Goal: Task Accomplishment & Management: Manage account settings

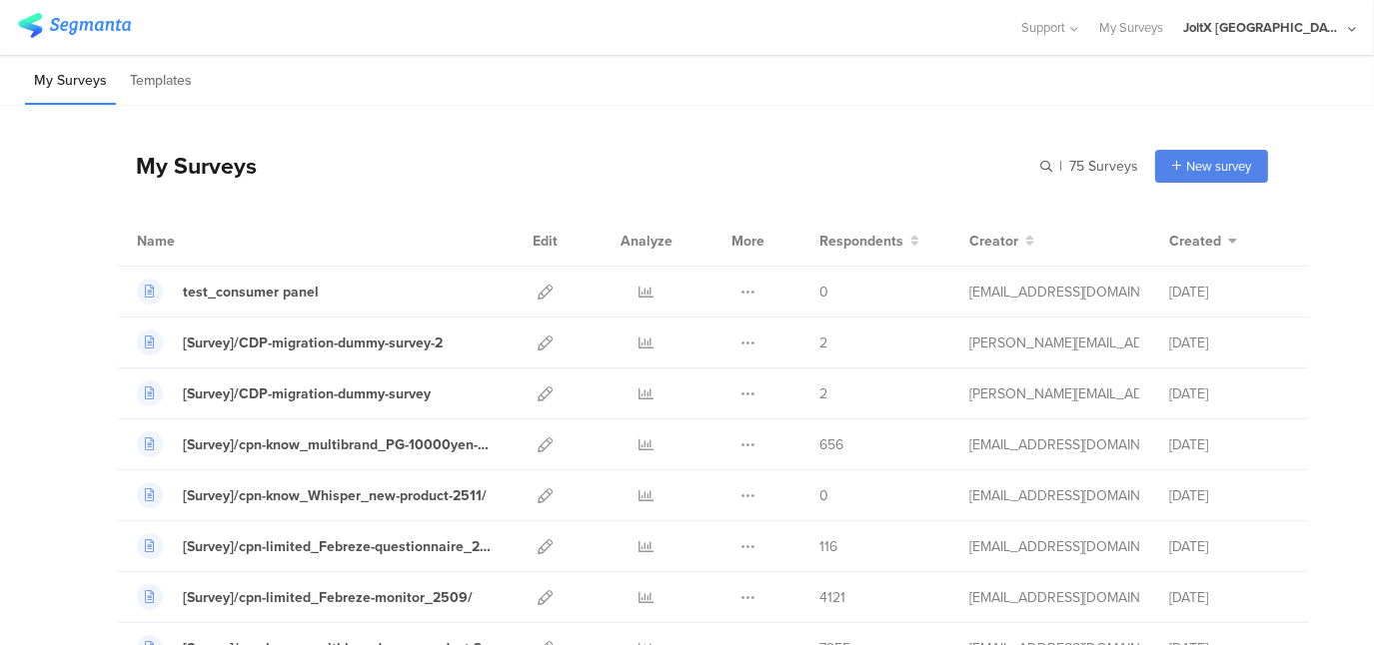
drag, startPoint x: 967, startPoint y: 80, endPoint x: 961, endPoint y: 123, distance: 43.4
click at [967, 80] on div "My Surveys Templates" at bounding box center [687, 80] width 1374 height 51
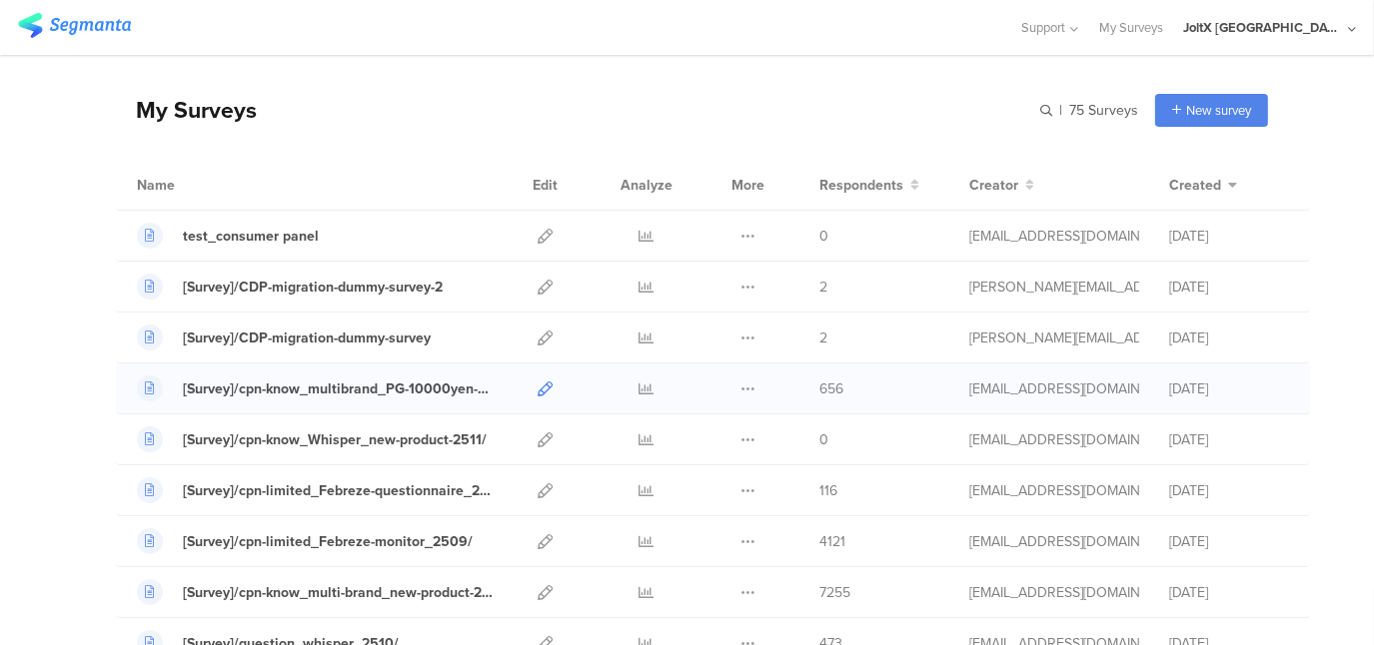
scroll to position [100, 0]
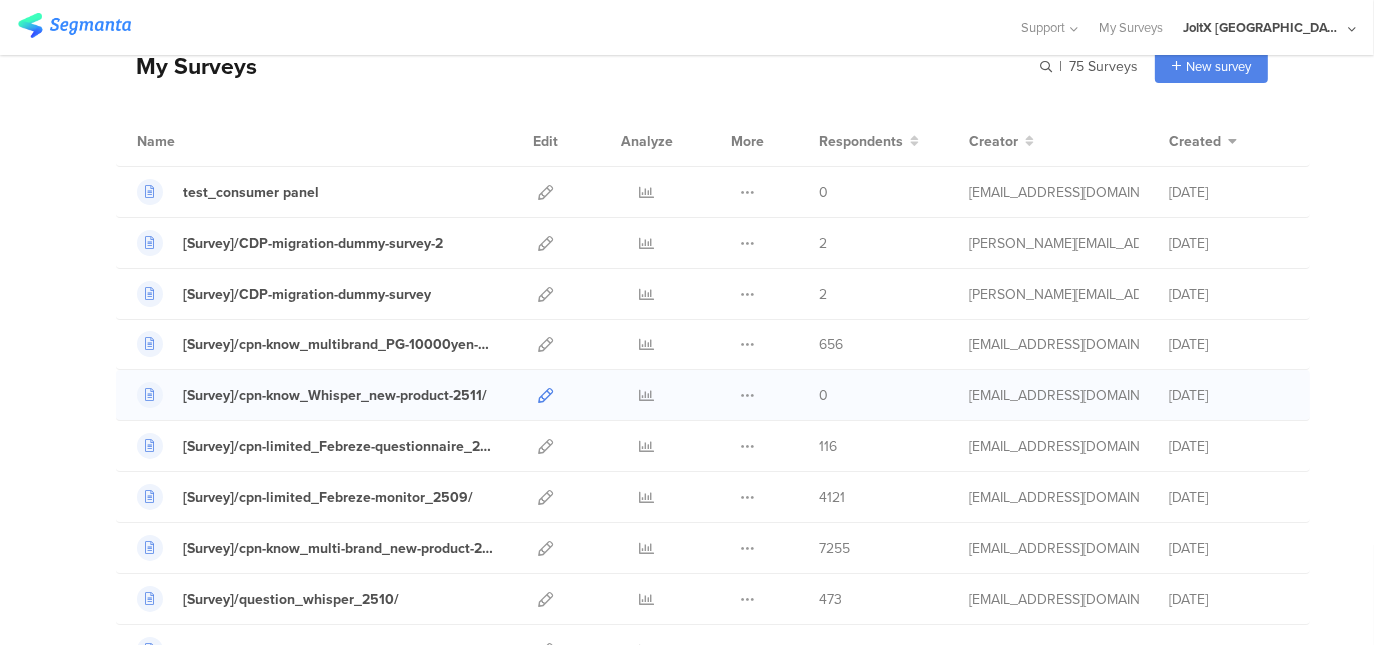
click at [538, 389] on icon at bounding box center [545, 396] width 15 height 15
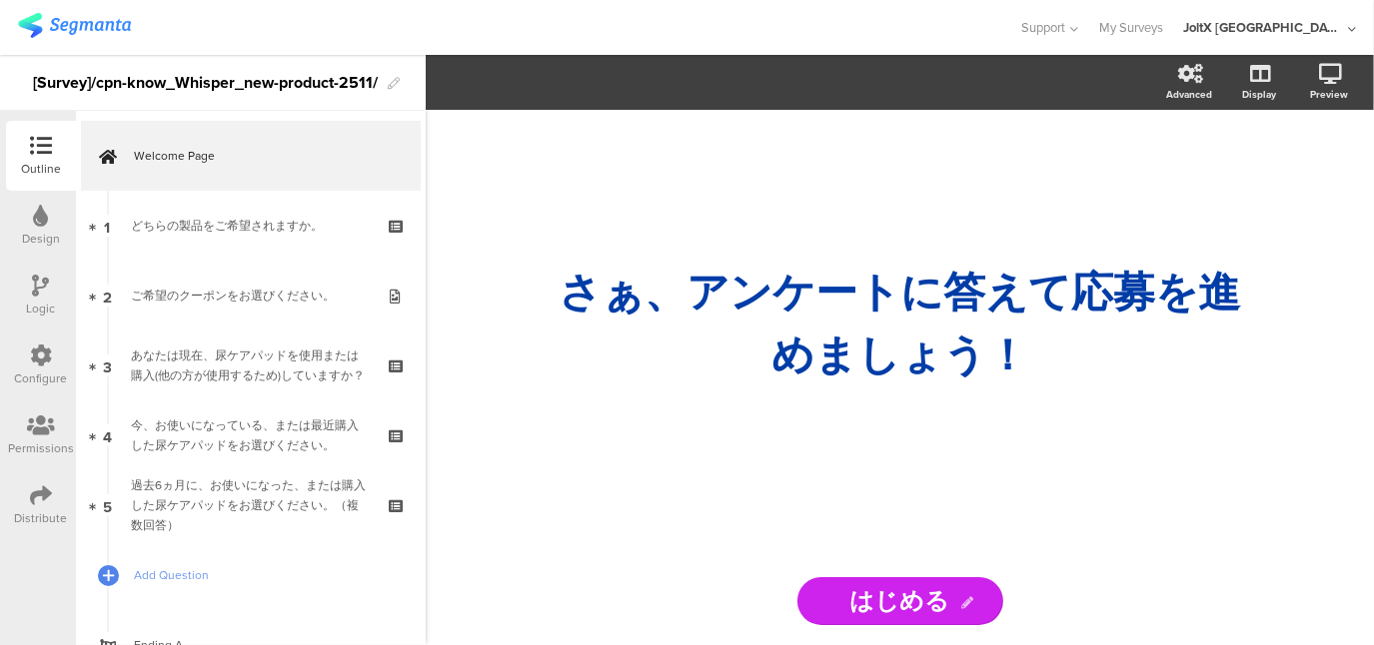
click at [1141, 450] on div "さぁ、ア ﻿ ンケートに答えて応募を進めましょう！ さぁ、ア ﻿ ンケートに答えて応募を進めましょう！" at bounding box center [900, 334] width 799 height 448
click at [37, 351] on icon at bounding box center [41, 356] width 22 height 22
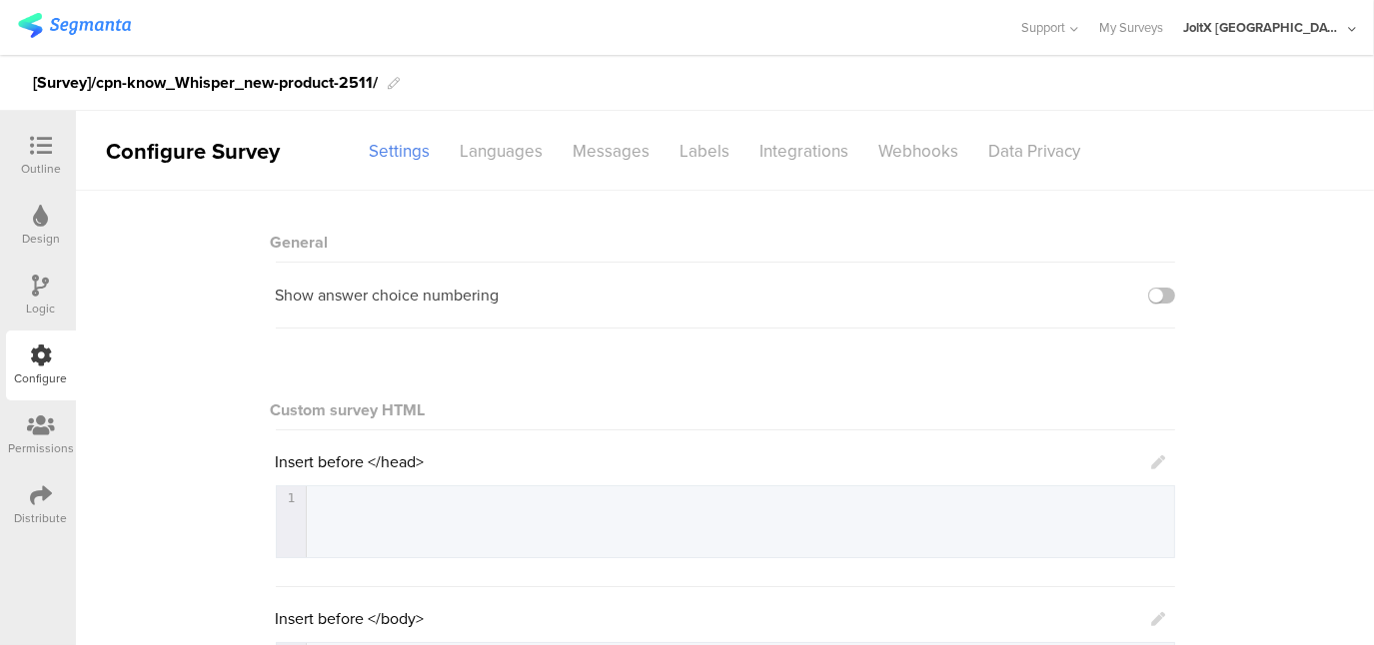
click at [1213, 183] on sg-section-page-header "Configure Survey Settings Languages Messages Labels Integrations Webhooks Data …" at bounding box center [725, 151] width 1298 height 80
click at [935, 159] on div "Webhooks" at bounding box center [919, 151] width 110 height 35
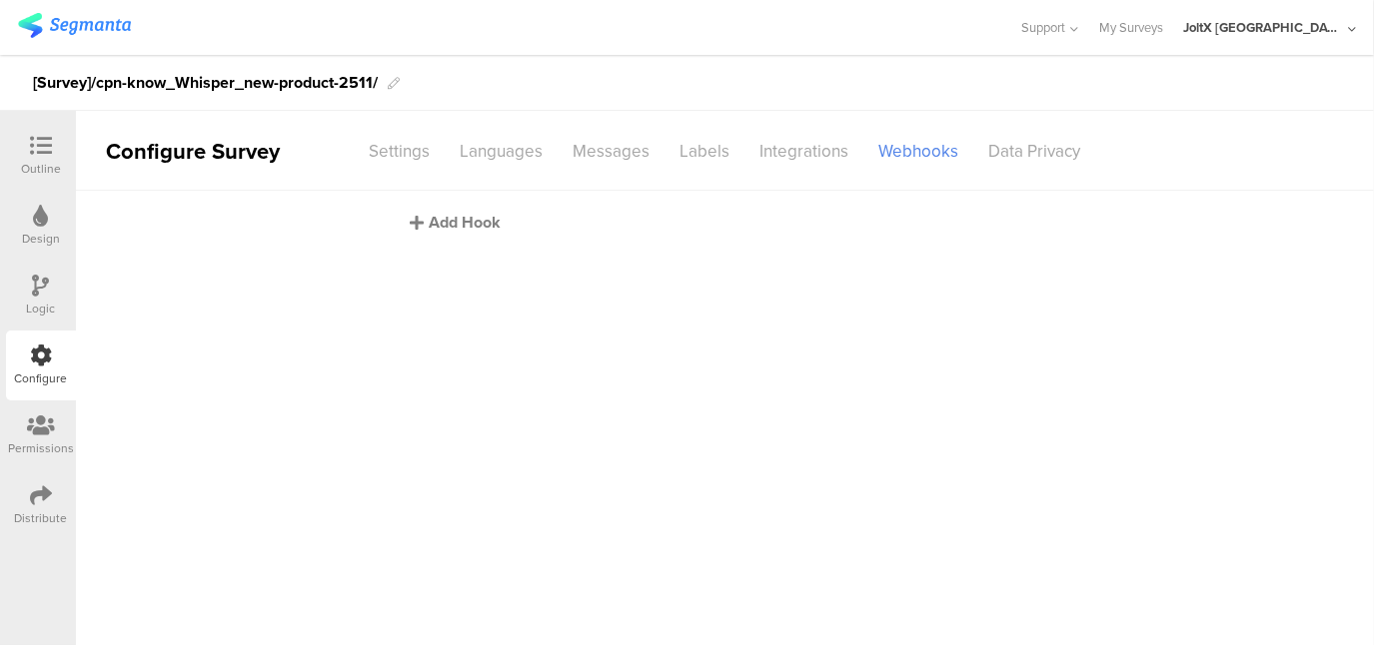
click at [472, 222] on div "Add Hook" at bounding box center [731, 222] width 640 height 23
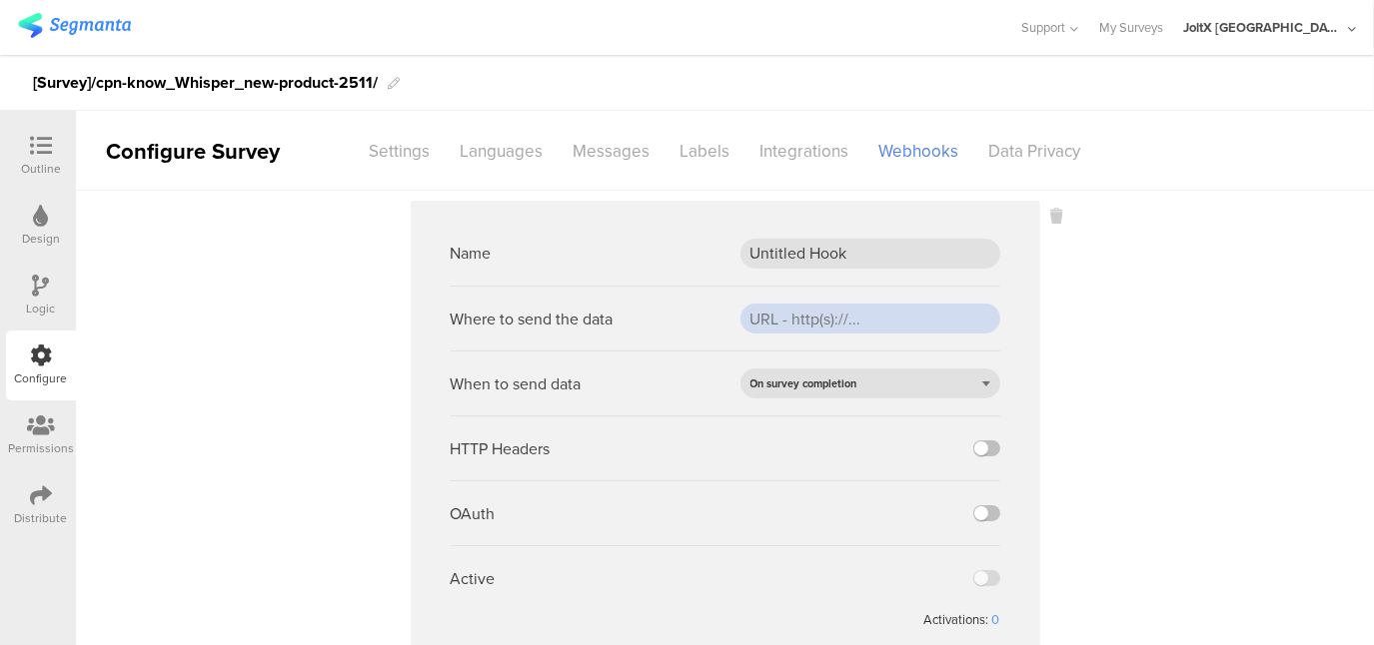
click at [743, 318] on input "url" at bounding box center [870, 319] width 260 height 30
paste input "[URL][DOMAIN_NAME]"
type input "[URL][DOMAIN_NAME]"
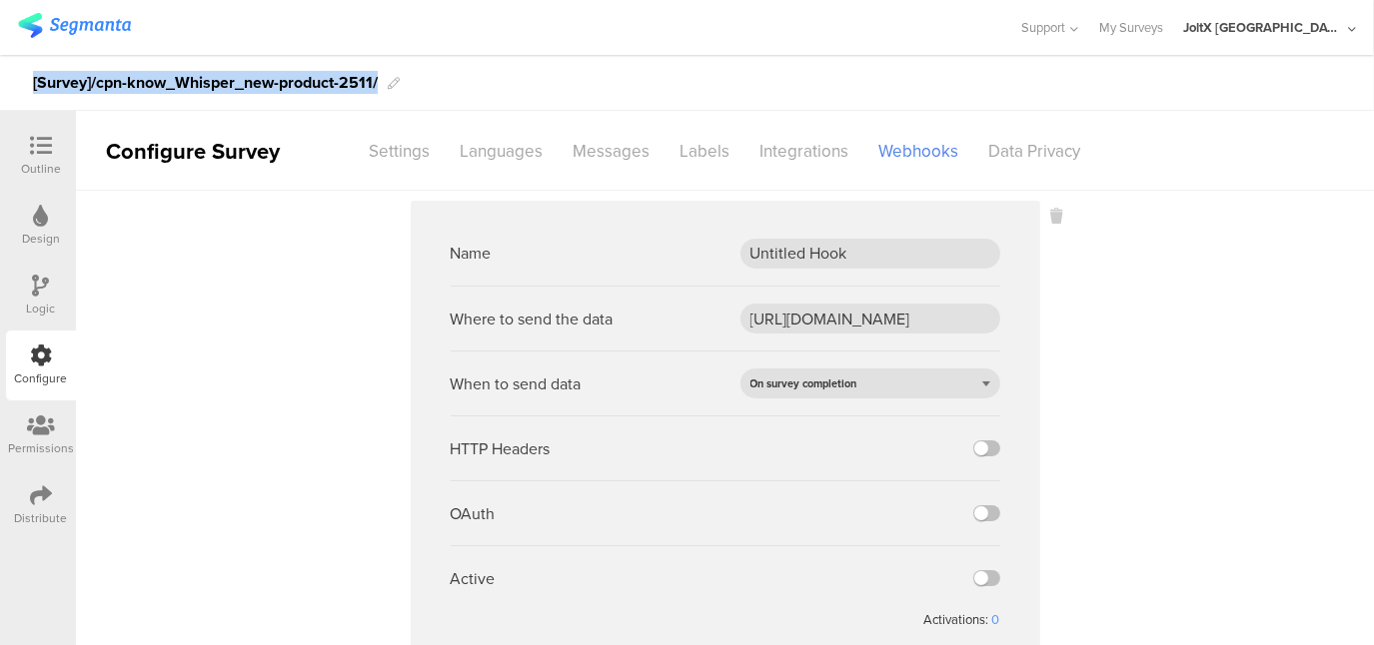
drag, startPoint x: 32, startPoint y: 79, endPoint x: 388, endPoint y: 76, distance: 355.7
click at [388, 76] on div "[Survey]/cpn-know_Whisper_new-product-2511/" at bounding box center [687, 83] width 1374 height 56
copy div "[Survey]/cpn-know_Whisper_new-product-2511/"
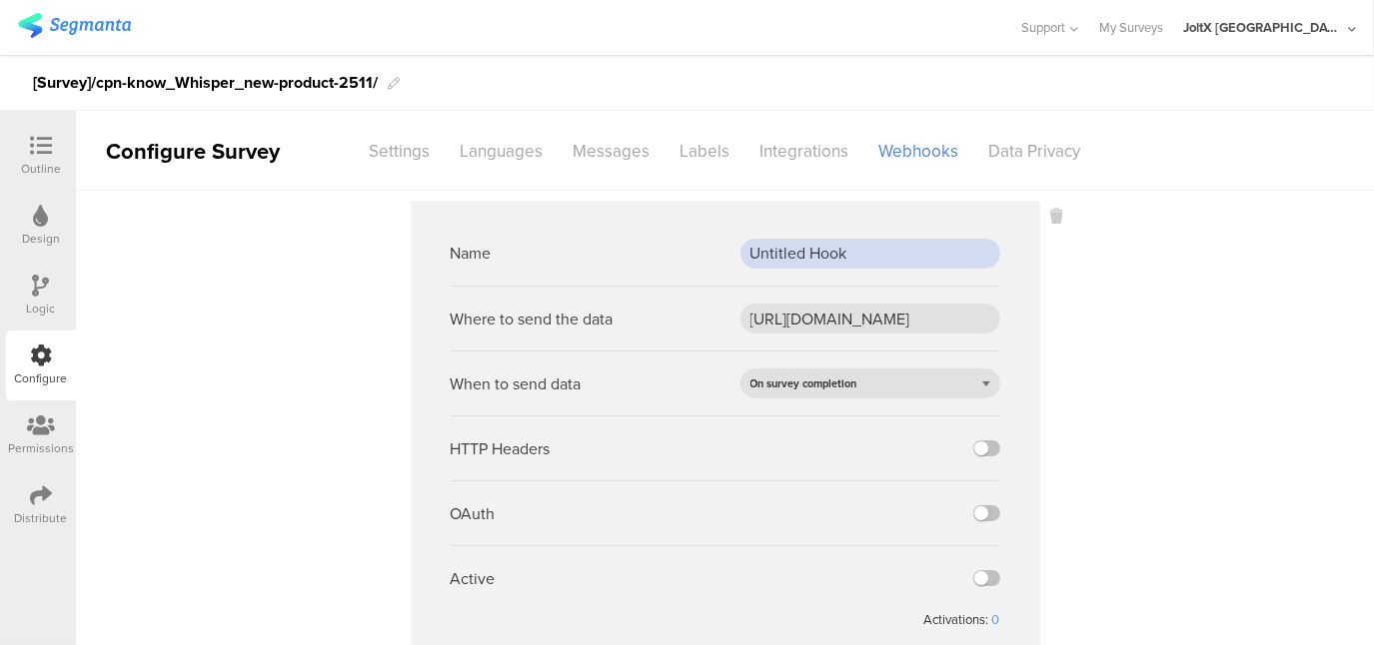
drag, startPoint x: 855, startPoint y: 256, endPoint x: 727, endPoint y: 243, distance: 128.6
click at [727, 243] on div "Name Untitled Hook" at bounding box center [726, 253] width 550 height 65
paste input "[Survey]/cpn-know_Whisper_new-product-2511/"
type input "[Survey]/cpn-know_Whisper_new-product-2511/"
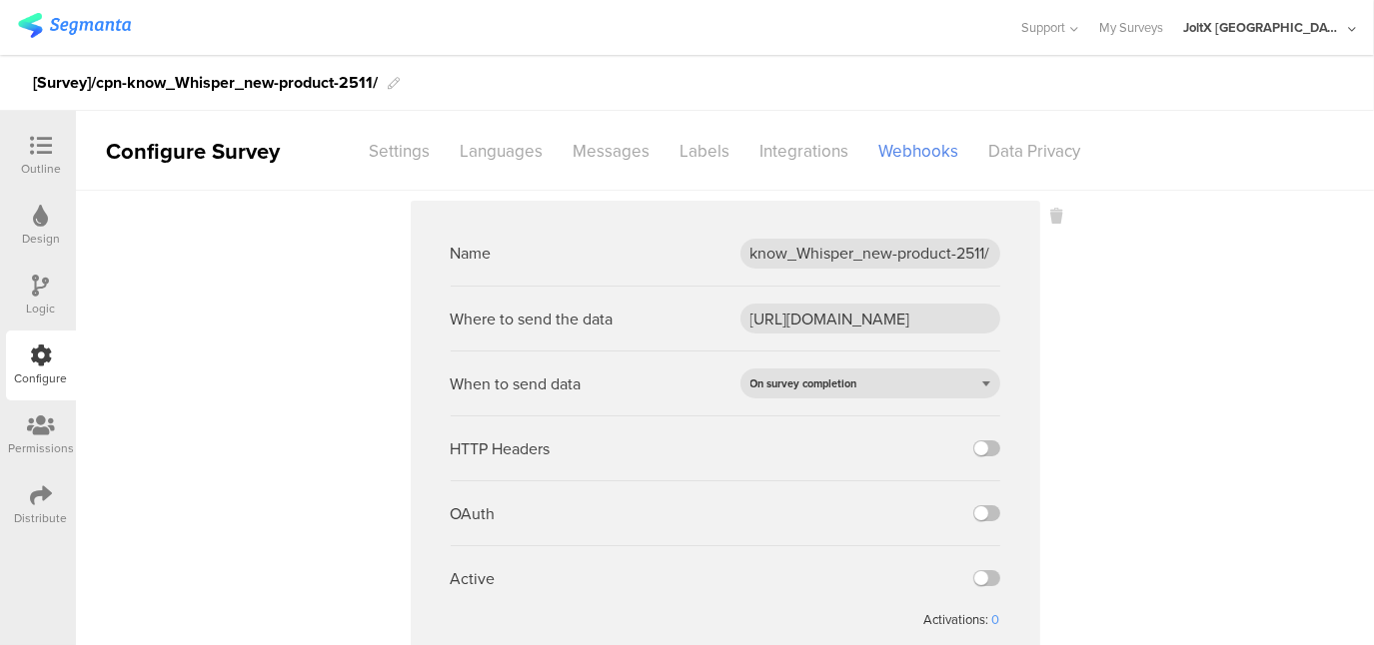
scroll to position [0, 0]
click at [1168, 463] on sg-webhook-settings "Name [Survey]/cpn-know_Whisper_new-product-2511/ Where to send the data [URL][D…" at bounding box center [725, 442] width 1298 height 482
click at [983, 577] on label at bounding box center [986, 579] width 27 height 16
click at [0, 0] on input "checkbox" at bounding box center [0, 0] width 0 height 0
click at [1203, 411] on sg-webhook-settings "Name [Survey]/cpn-know_Whisper_new-product-2511/ Where to send the data [URL][D…" at bounding box center [725, 442] width 1298 height 482
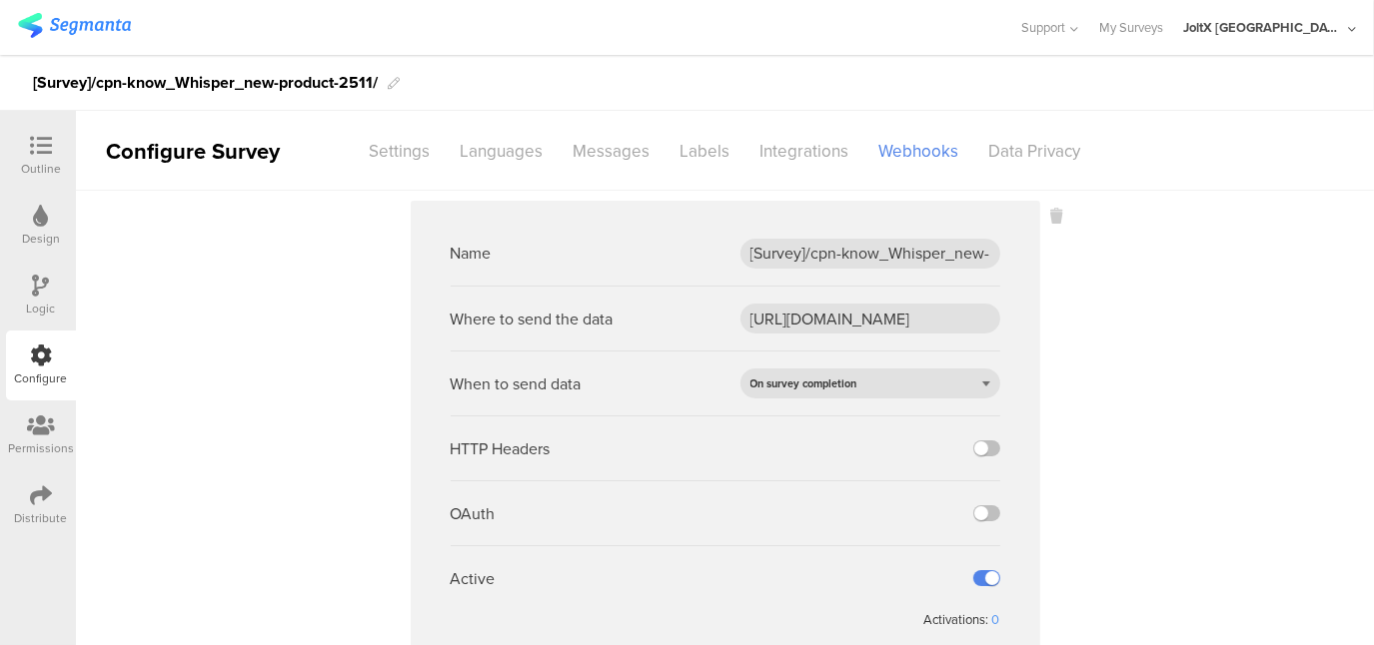
click at [50, 495] on icon at bounding box center [41, 496] width 22 height 22
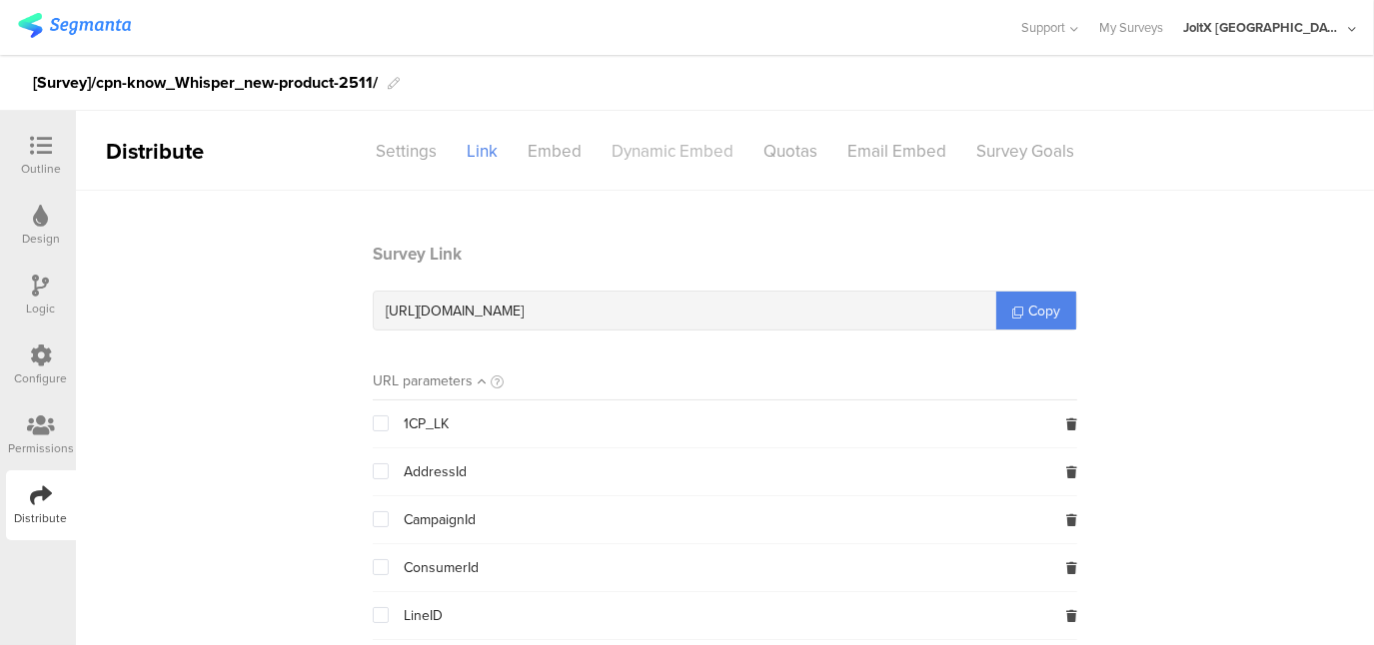
click at [668, 152] on div "Dynamic Embed" at bounding box center [673, 151] width 152 height 35
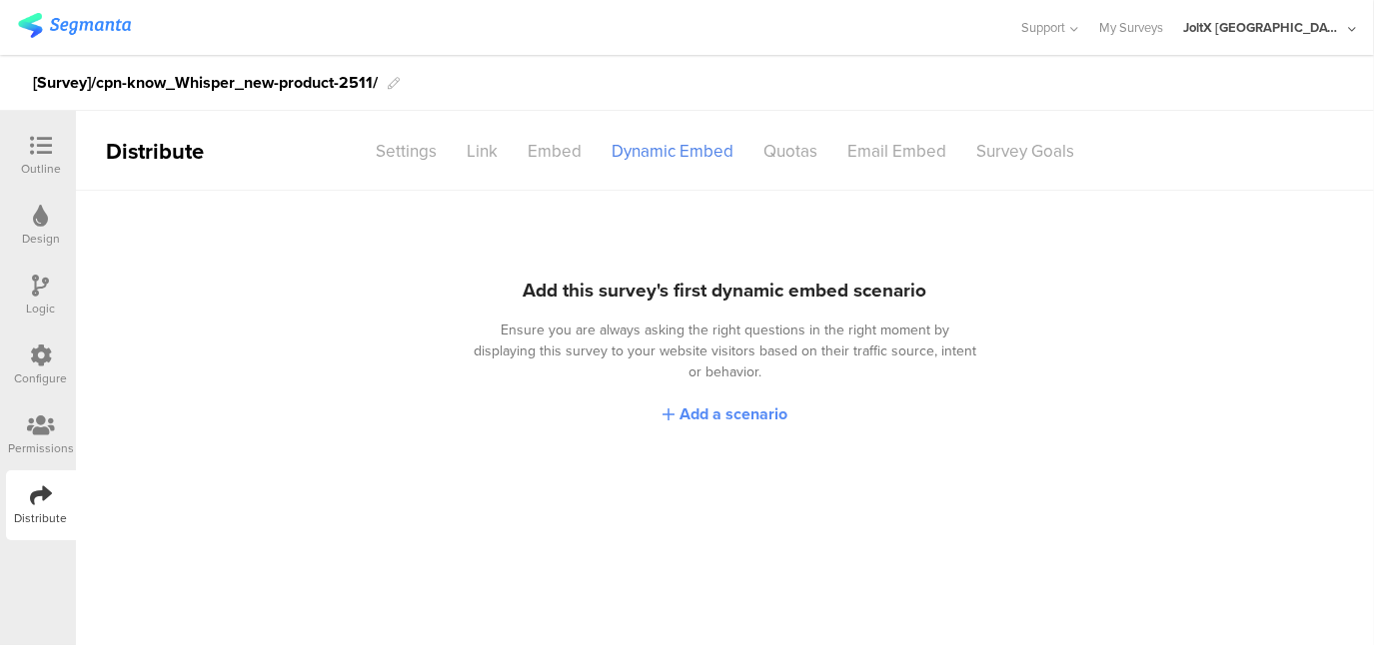
click at [745, 403] on span "Add a scenario" at bounding box center [733, 414] width 108 height 23
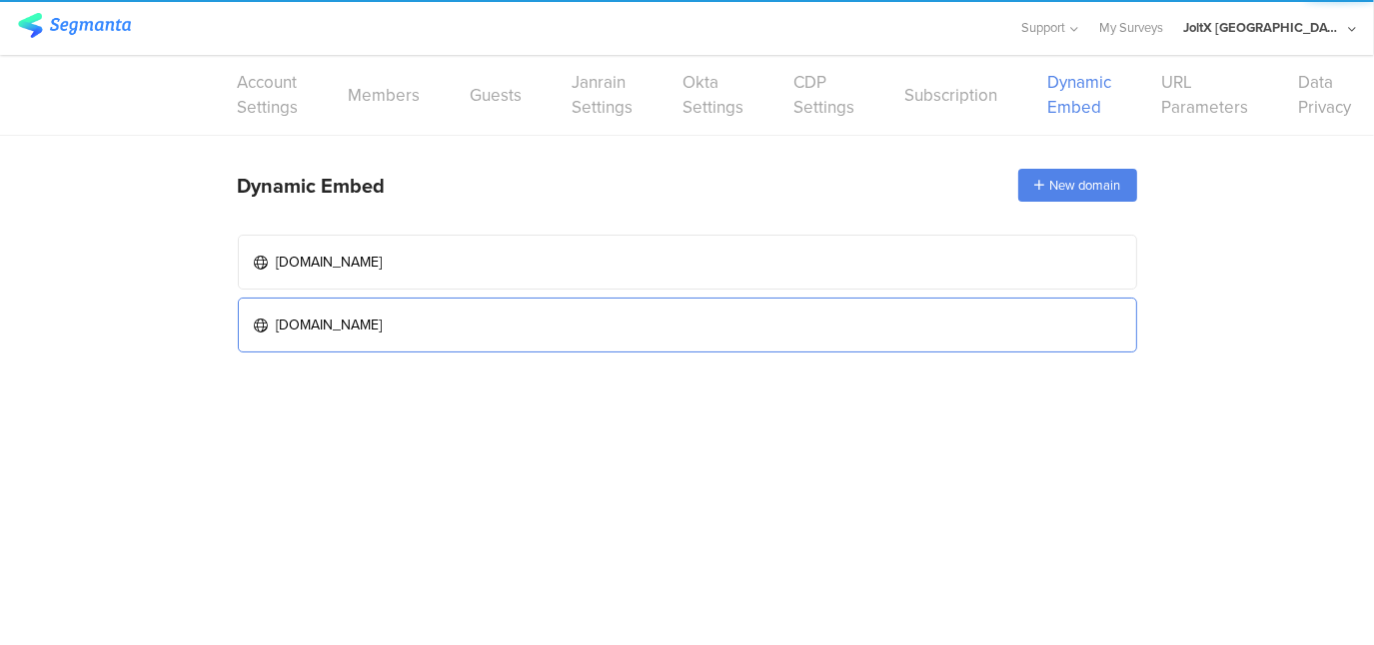
click at [581, 330] on link "[DOMAIN_NAME]" at bounding box center [687, 325] width 899 height 55
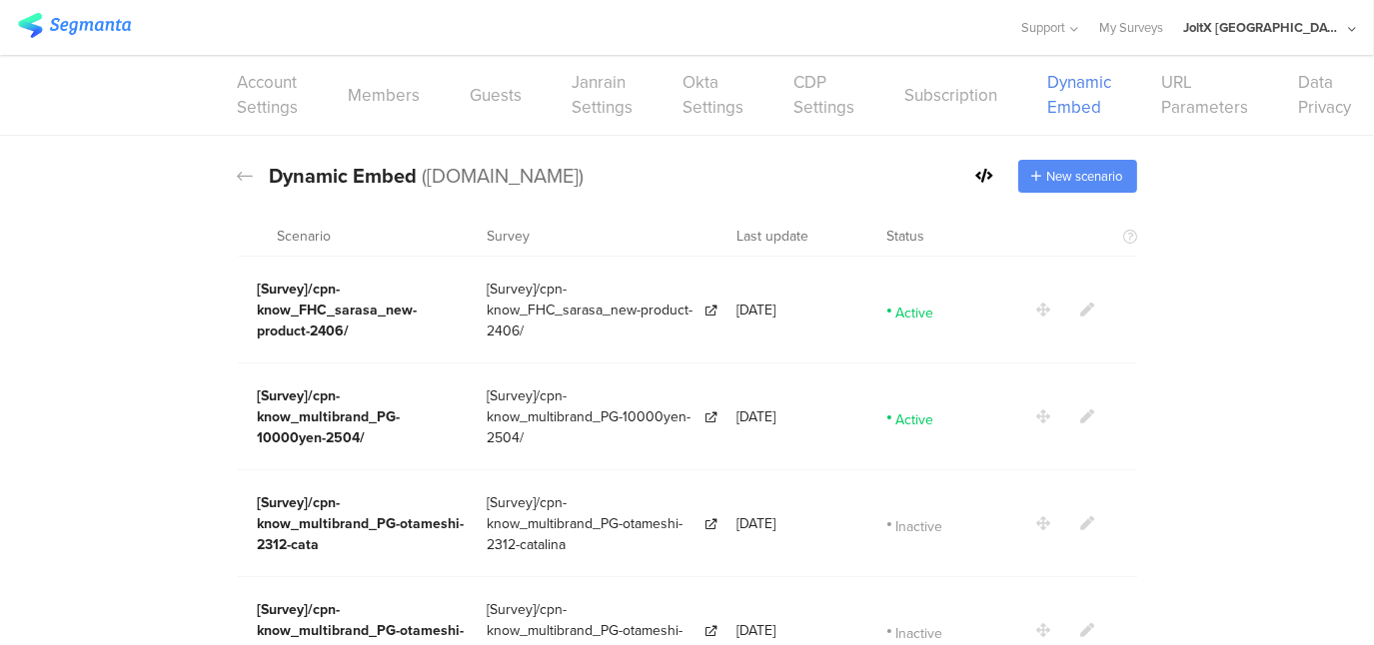
click at [1085, 174] on span "New scenario" at bounding box center [1085, 176] width 76 height 19
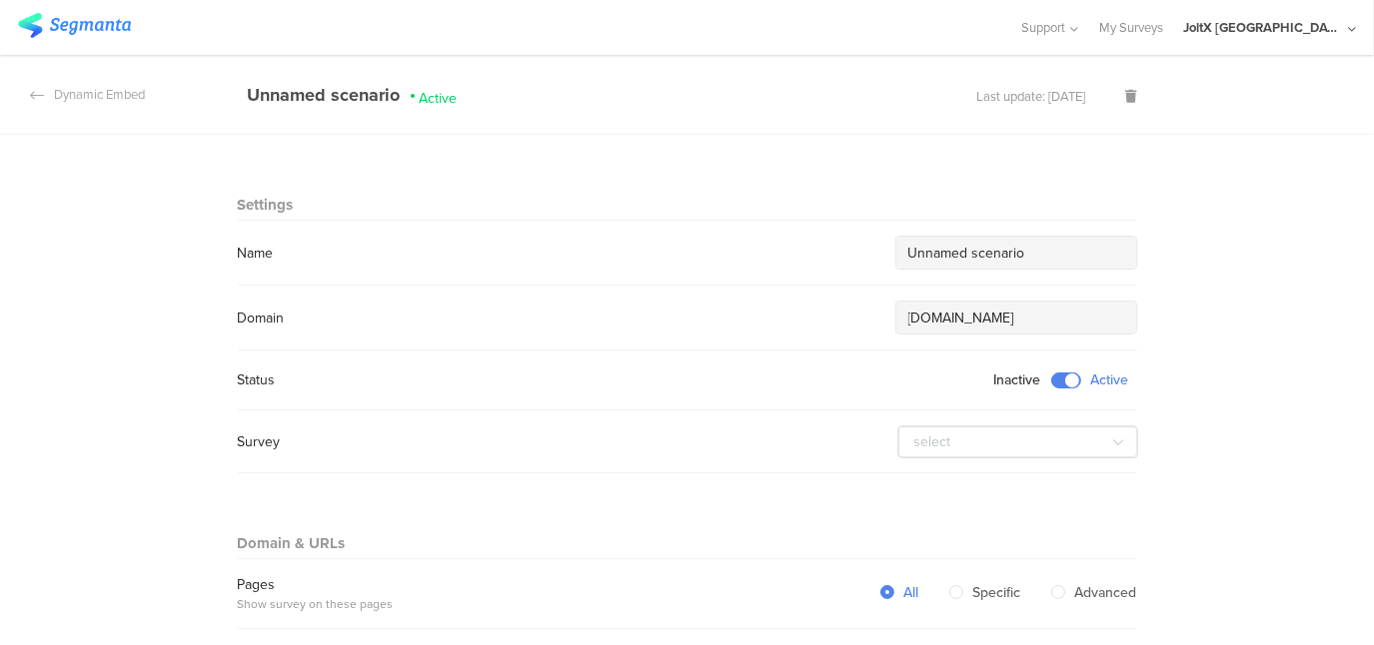
drag, startPoint x: 1035, startPoint y: 255, endPoint x: 845, endPoint y: 239, distance: 190.5
click at [845, 239] on div "Name Unnamed scenario" at bounding box center [687, 253] width 899 height 34
paste input "[Survey]/cpn-know_Whisper_new-product-2511/"
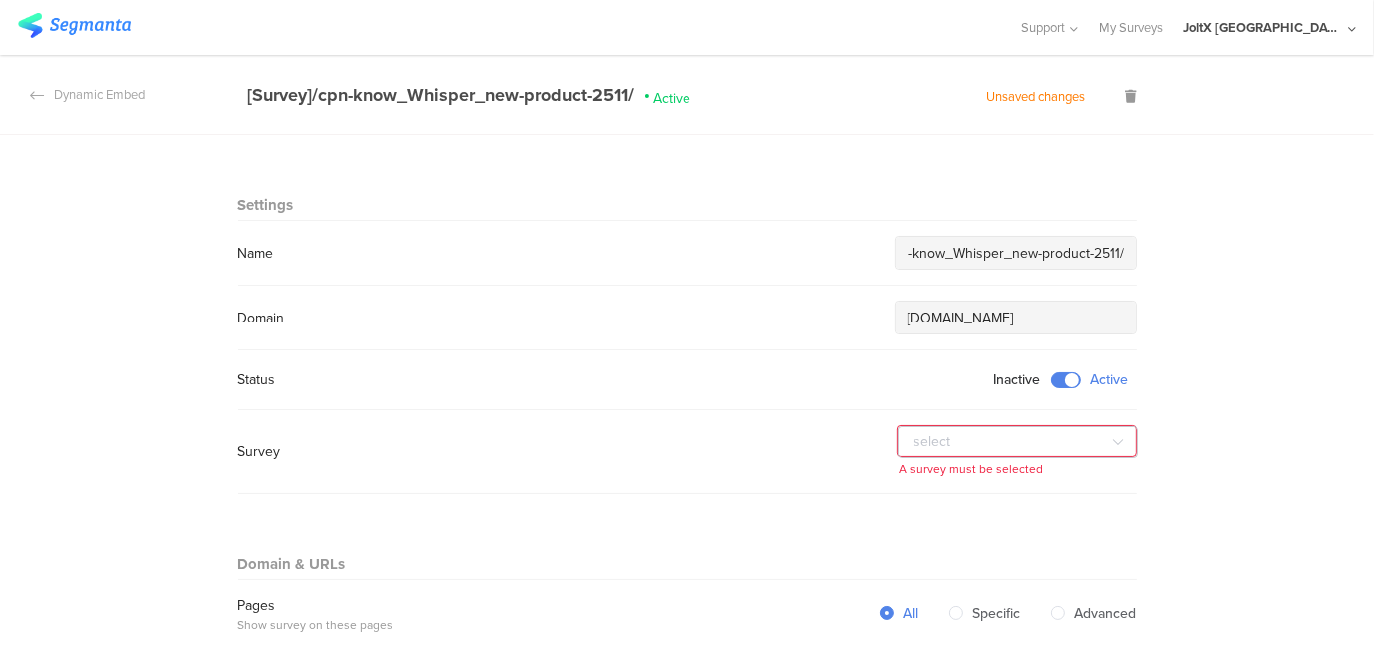
type input "[Survey]/cpn-know_Whisper_new-product-2511/"
click at [1112, 440] on icon at bounding box center [1118, 443] width 25 height 40
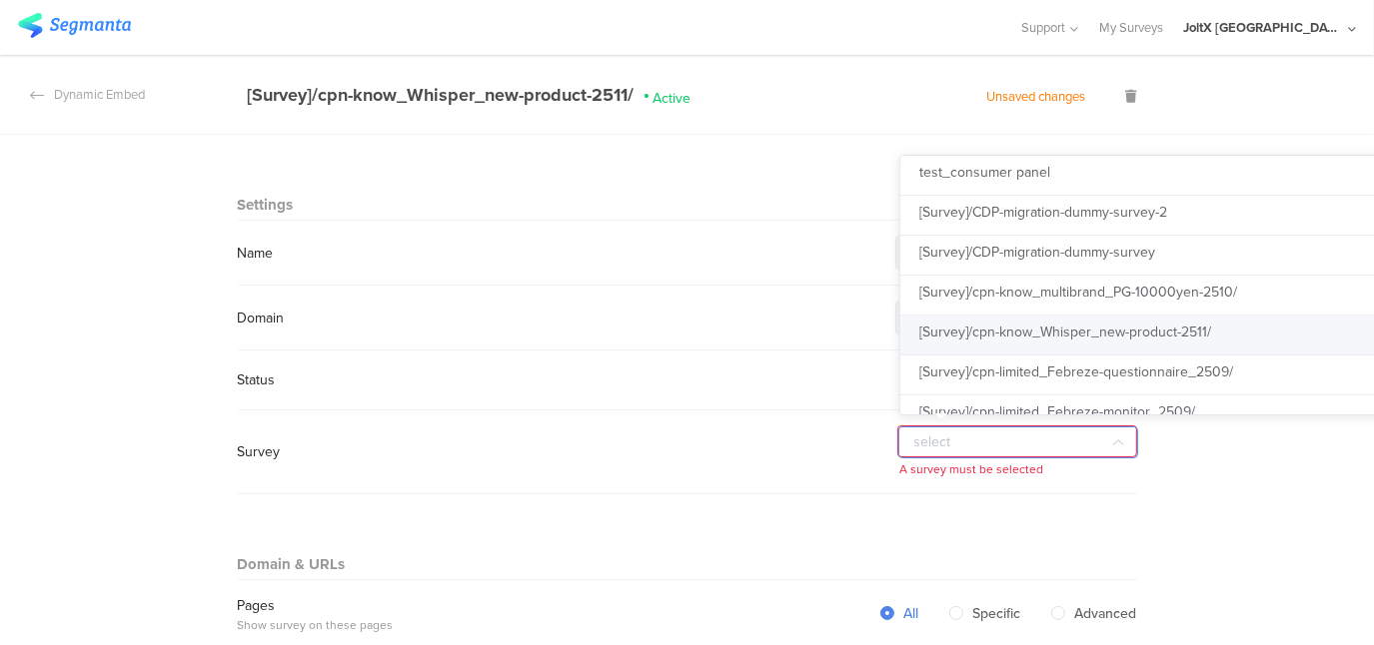
click at [1227, 331] on li "[Survey]/cpn-know_Whisper_new-product-2511/" at bounding box center [1164, 336] width 528 height 40
type input "[Survey]/cpn-know_Whisper_new-product-2511/"
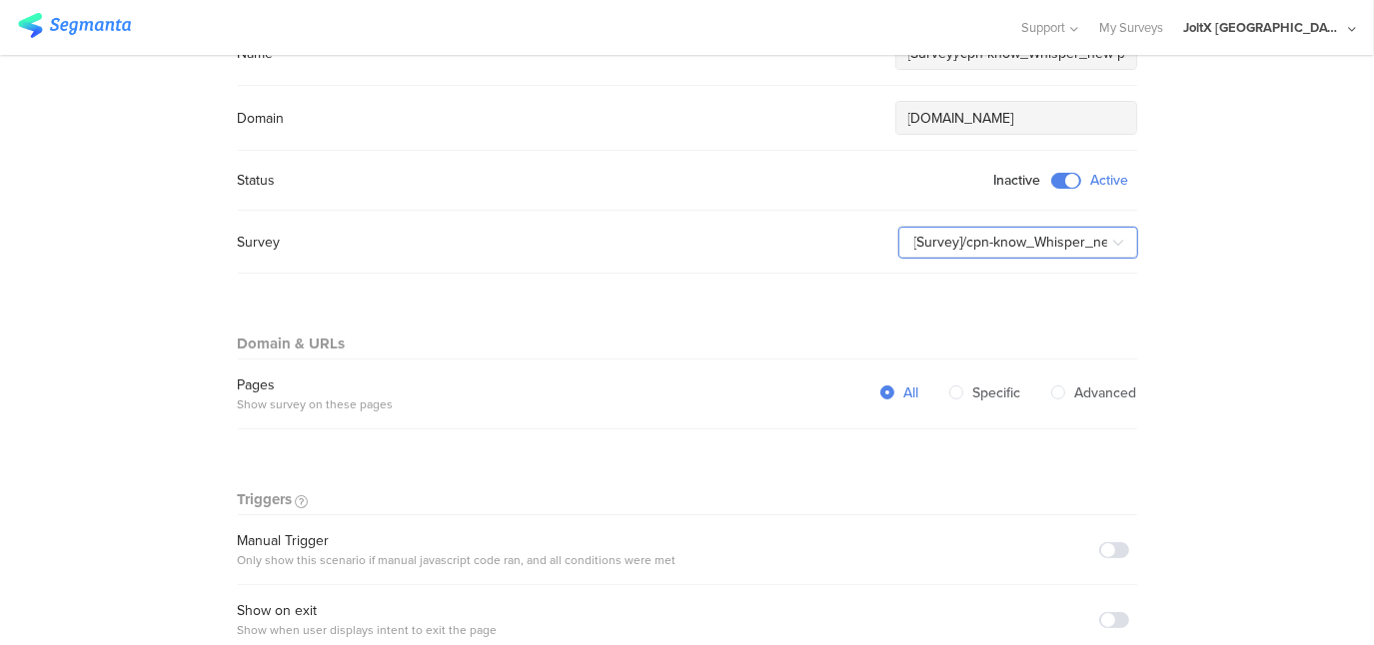
scroll to position [400, 0]
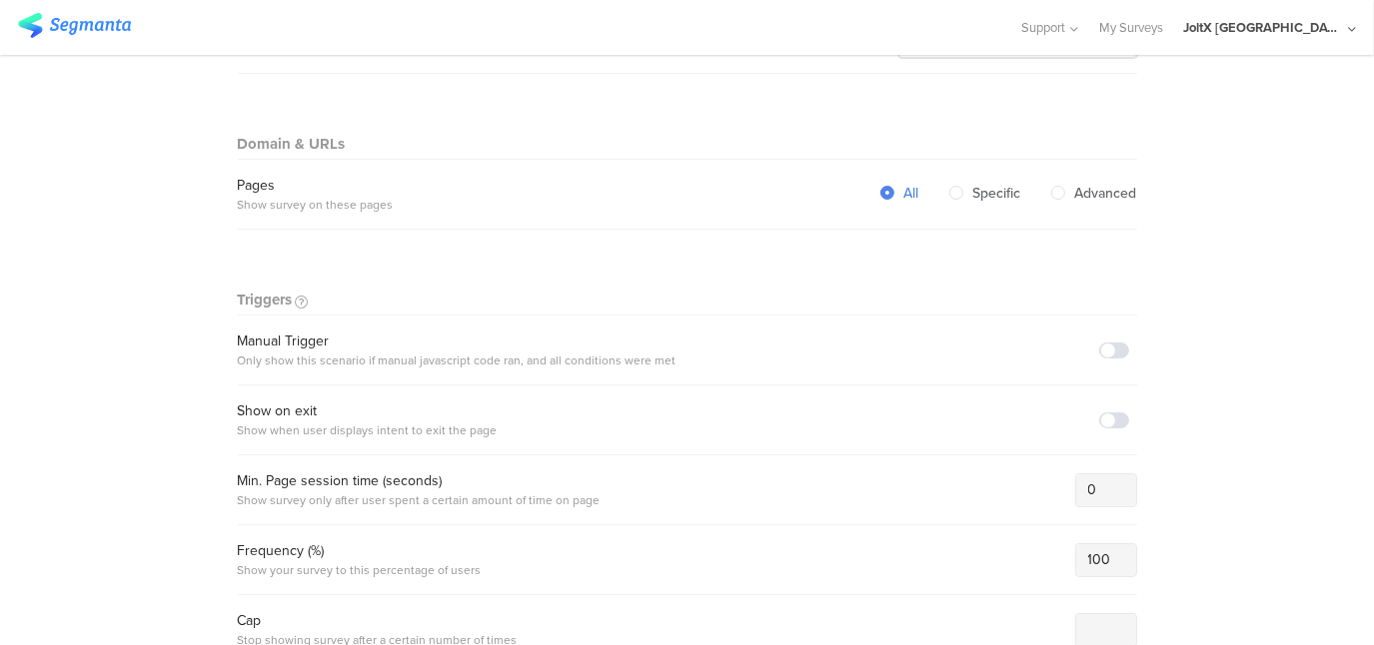
click at [1119, 350] on span at bounding box center [1114, 351] width 30 height 16
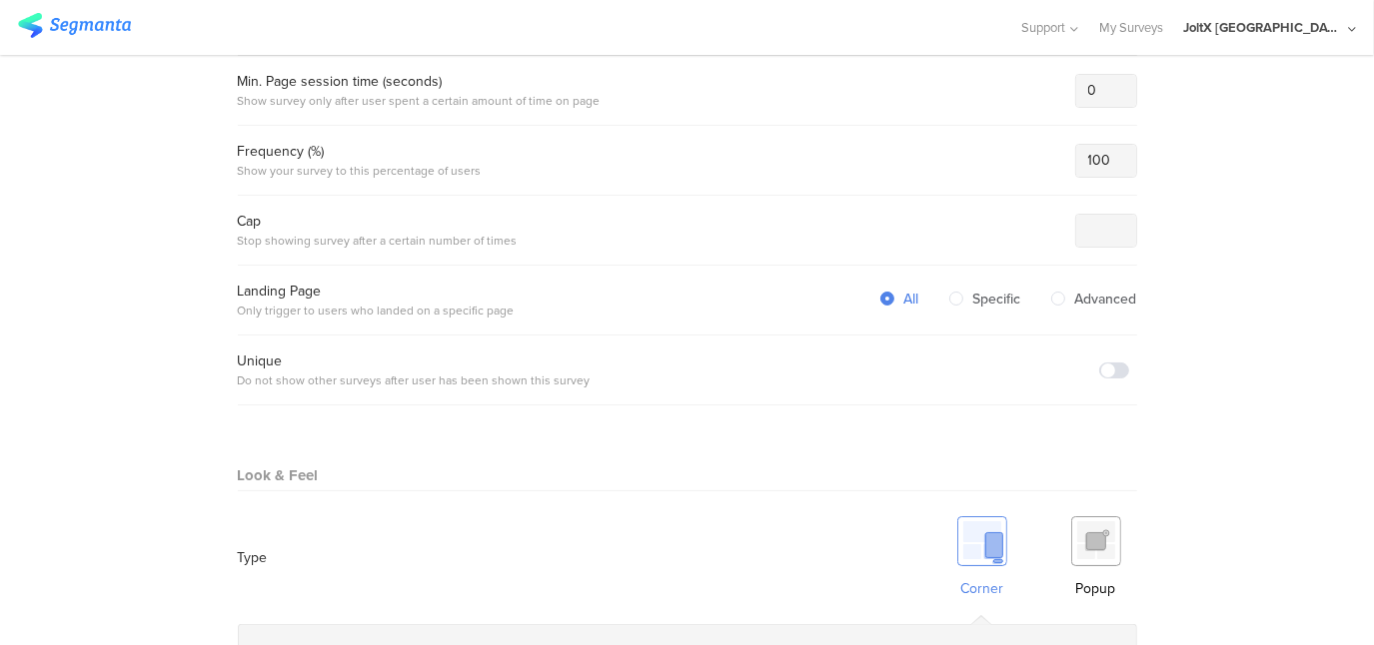
scroll to position [899, 0]
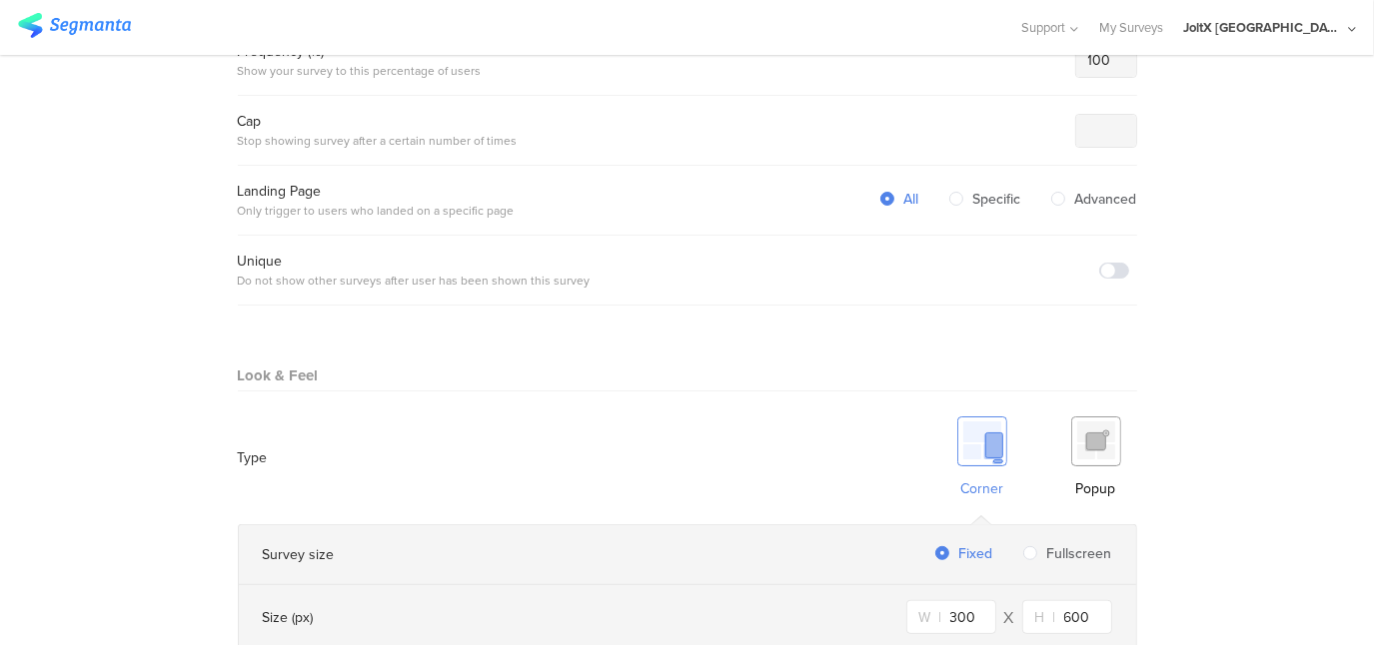
click at [1077, 435] on img at bounding box center [1096, 442] width 50 height 50
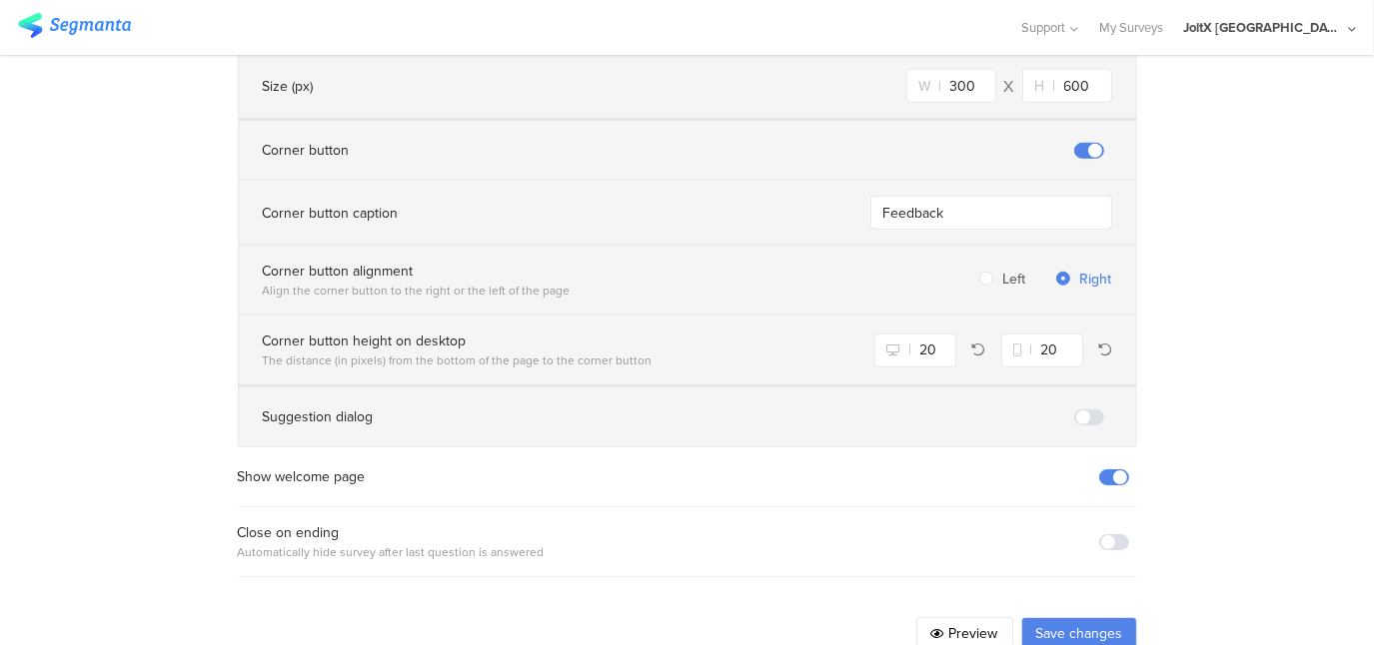
scroll to position [1462, 0]
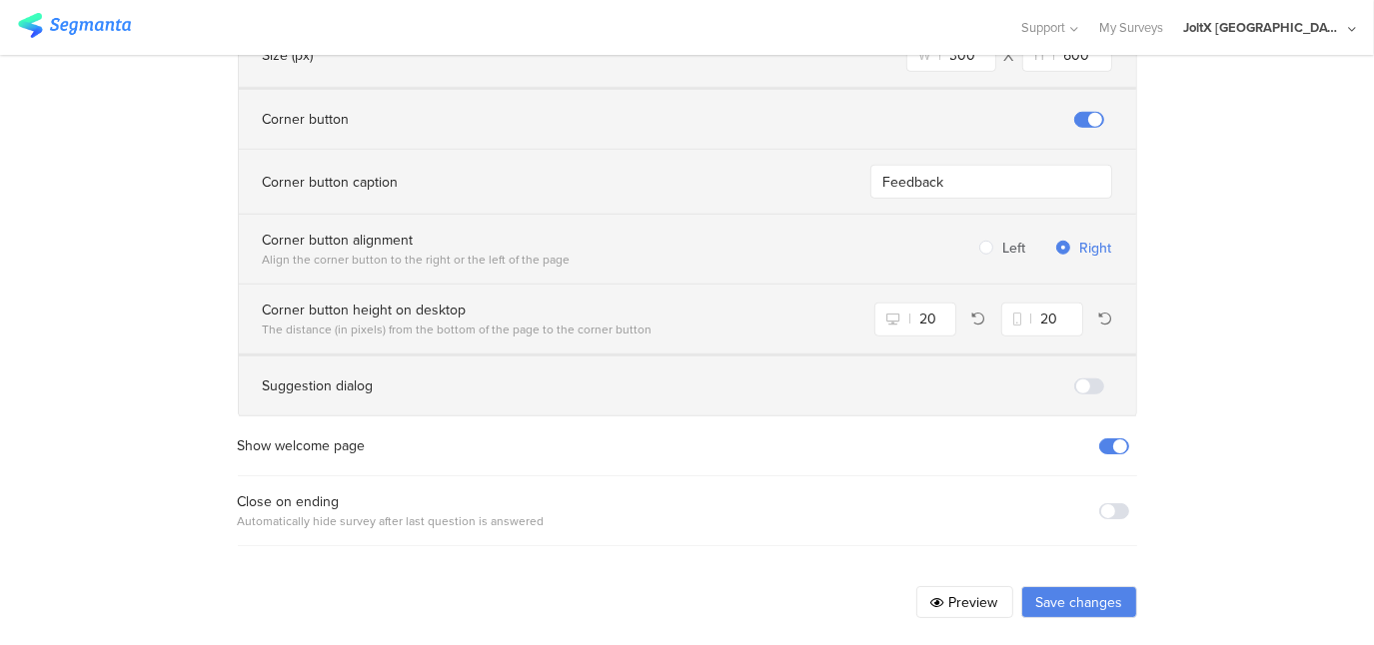
click at [1113, 504] on span at bounding box center [1114, 512] width 30 height 16
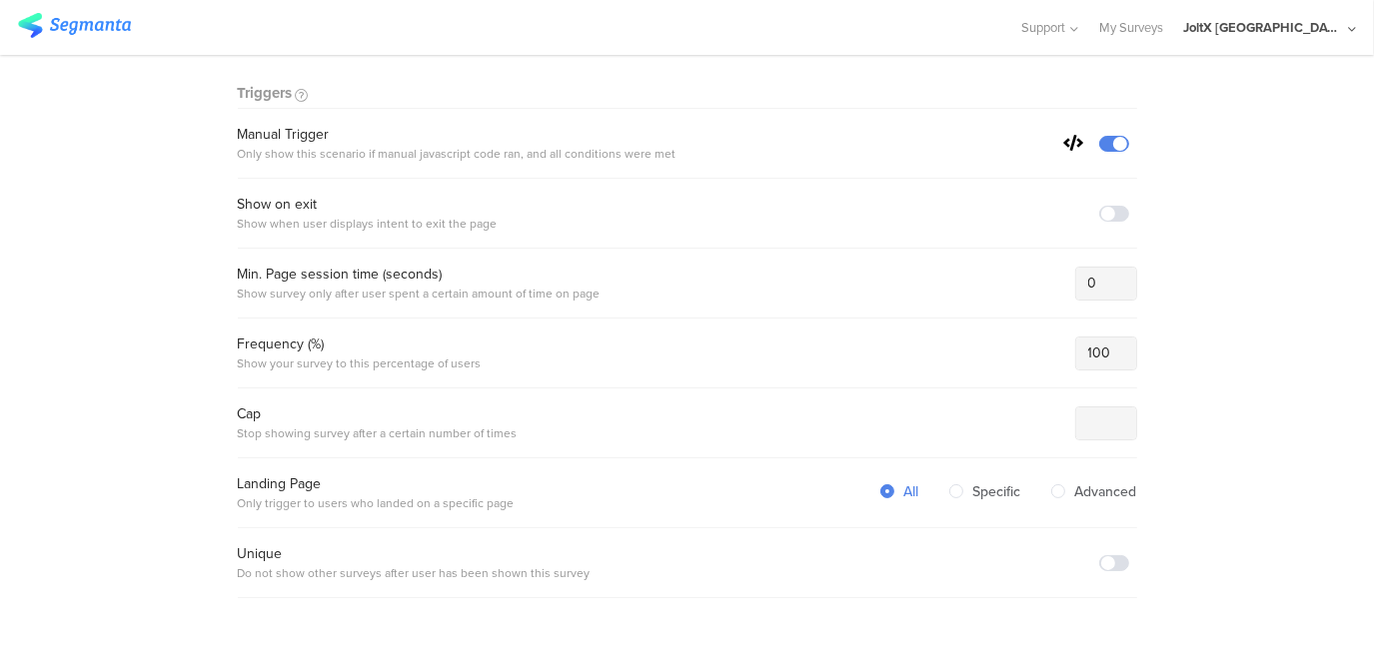
scroll to position [563, 0]
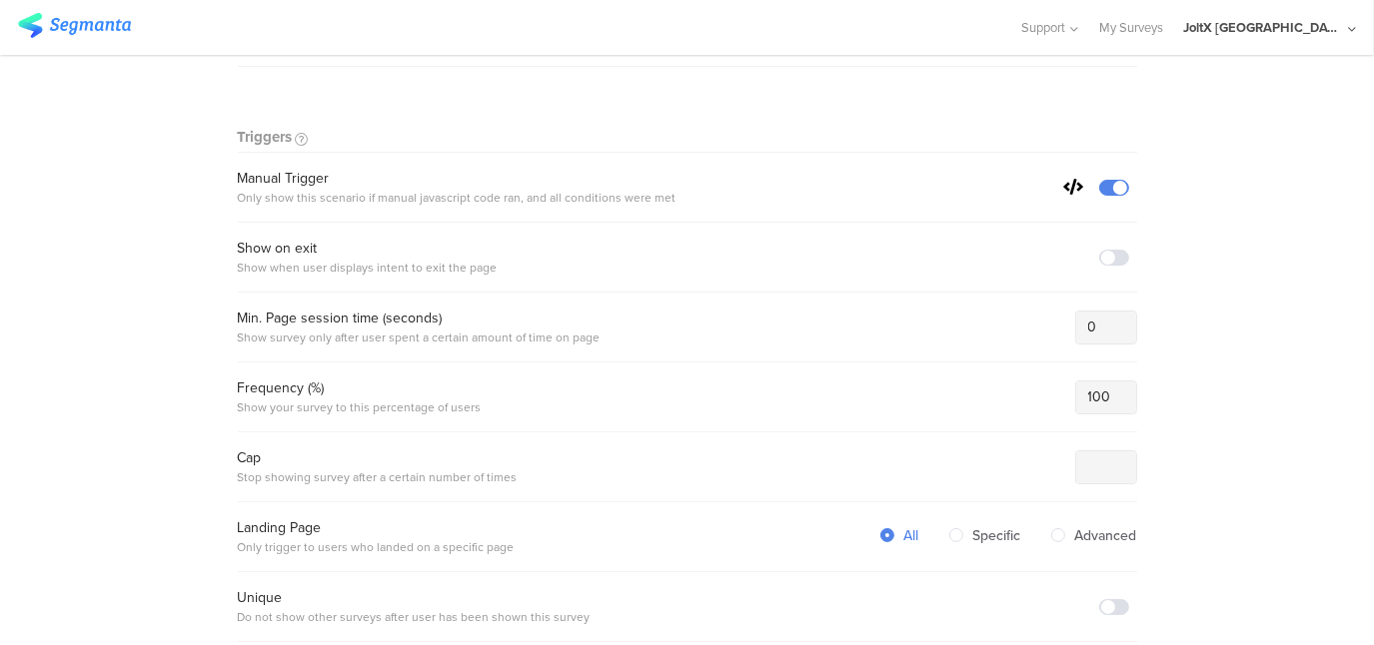
click at [1065, 182] on icon at bounding box center [1074, 187] width 20 height 16
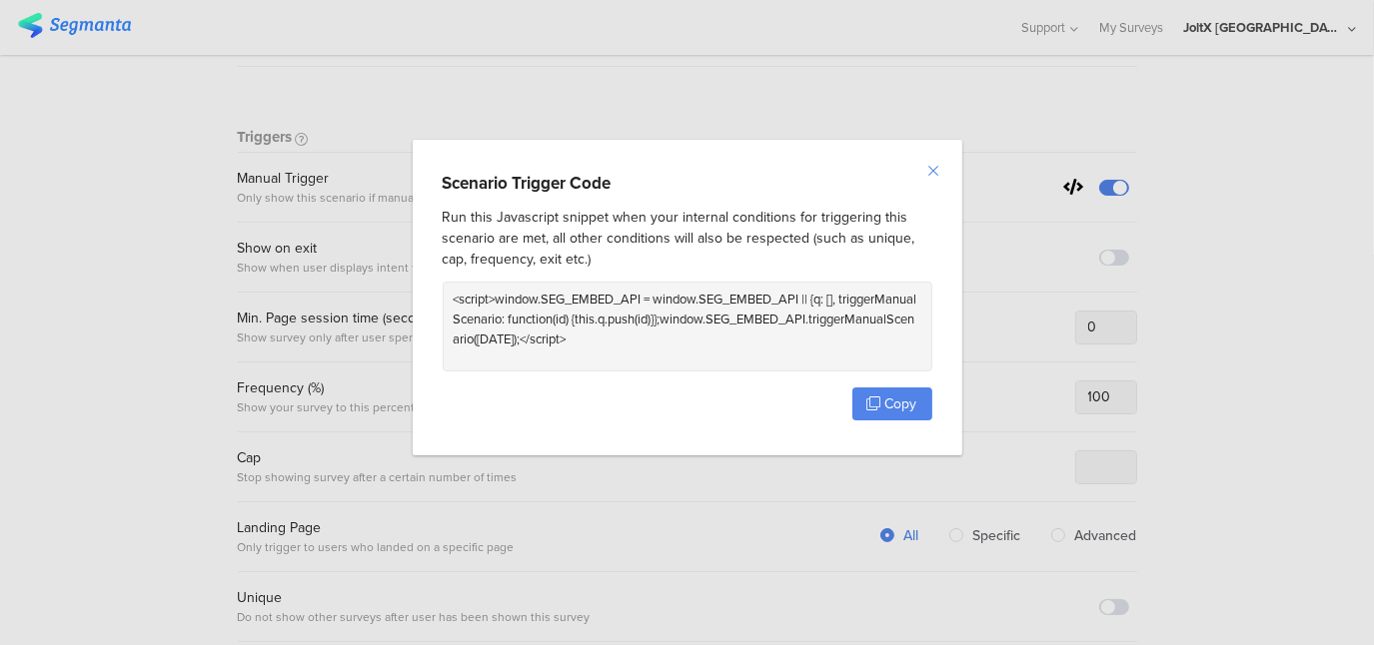
click at [932, 165] on icon "Close" at bounding box center [934, 171] width 16 height 16
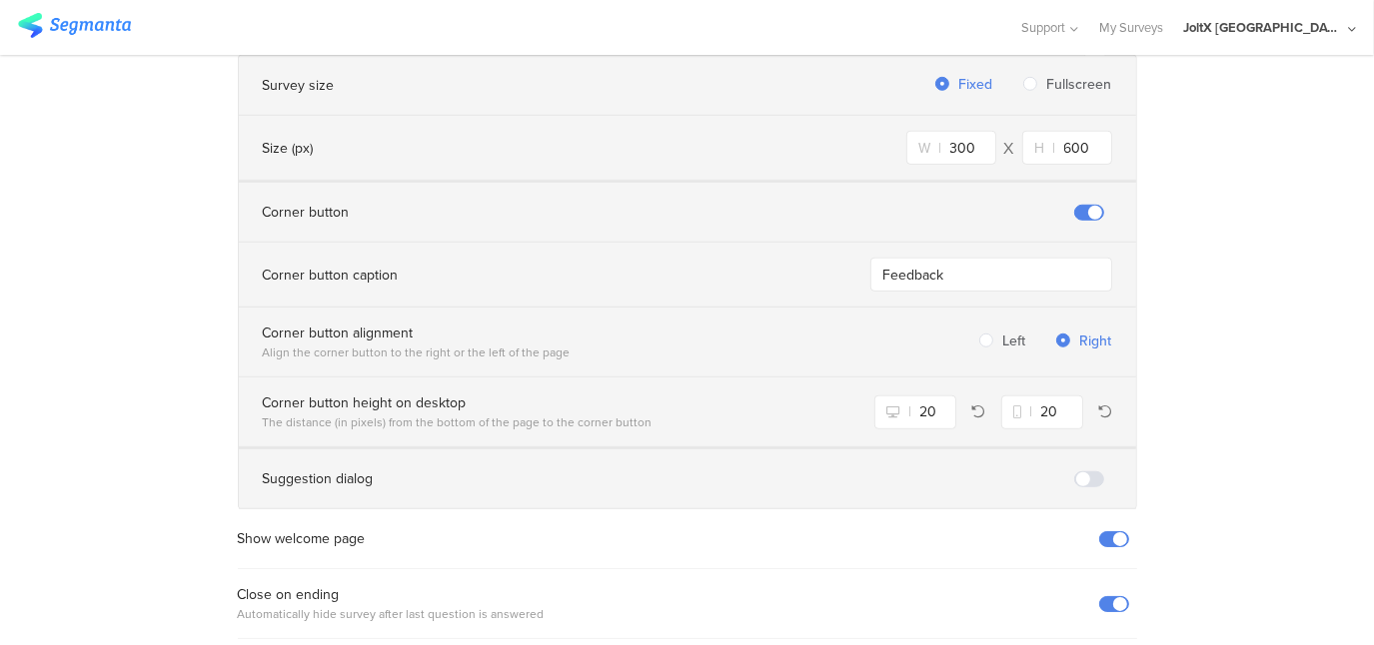
scroll to position [1462, 0]
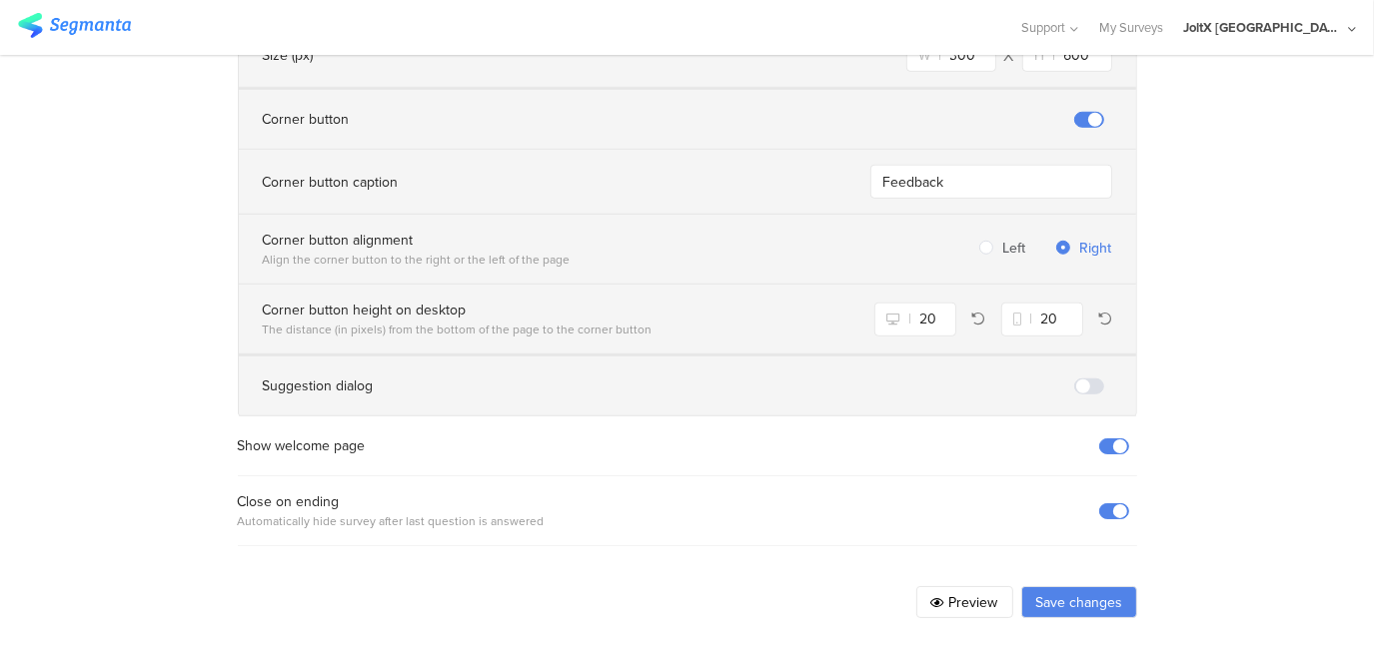
click at [1070, 591] on button "Save changes" at bounding box center [1079, 603] width 116 height 32
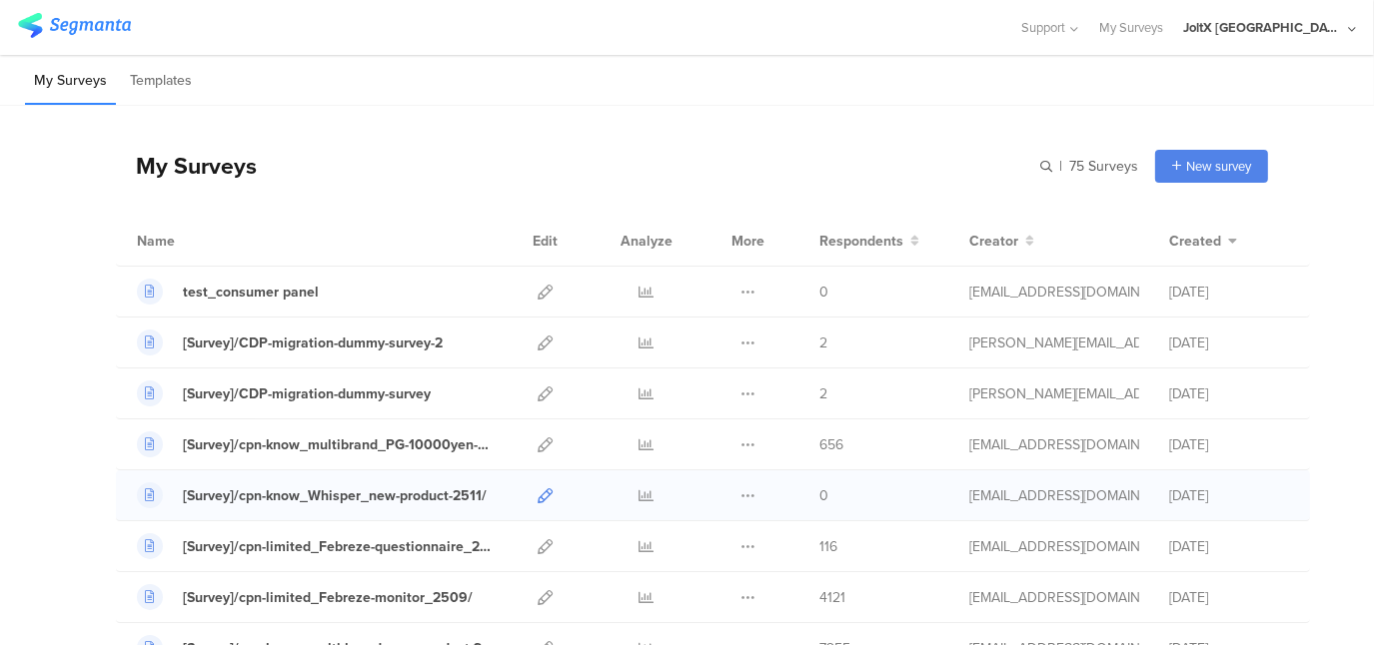
click at [538, 490] on icon at bounding box center [545, 496] width 15 height 15
click at [419, 495] on div "[Survey]/cpn-know_Whisper_new-product-2511/" at bounding box center [335, 496] width 304 height 21
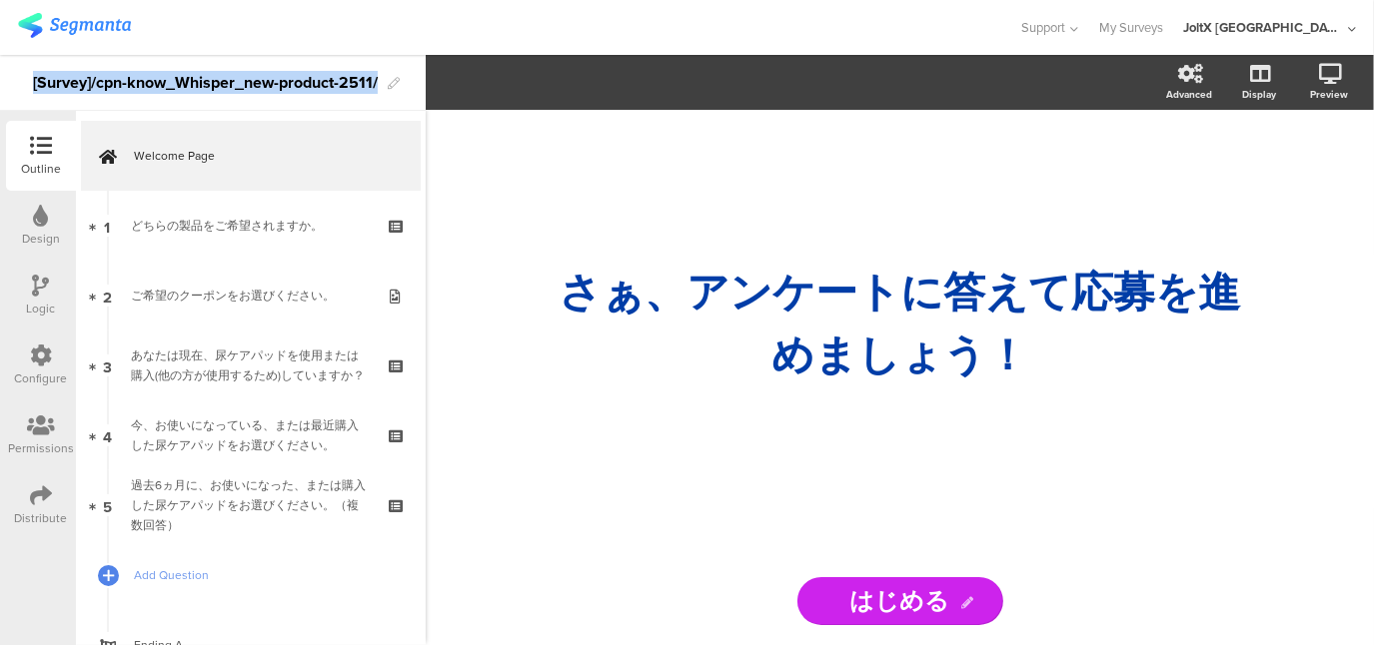
drag, startPoint x: 32, startPoint y: 84, endPoint x: 382, endPoint y: 84, distance: 349.7
click at [382, 84] on div "[Survey]/cpn-know_Whisper_new-product-2511/" at bounding box center [213, 83] width 426 height 56
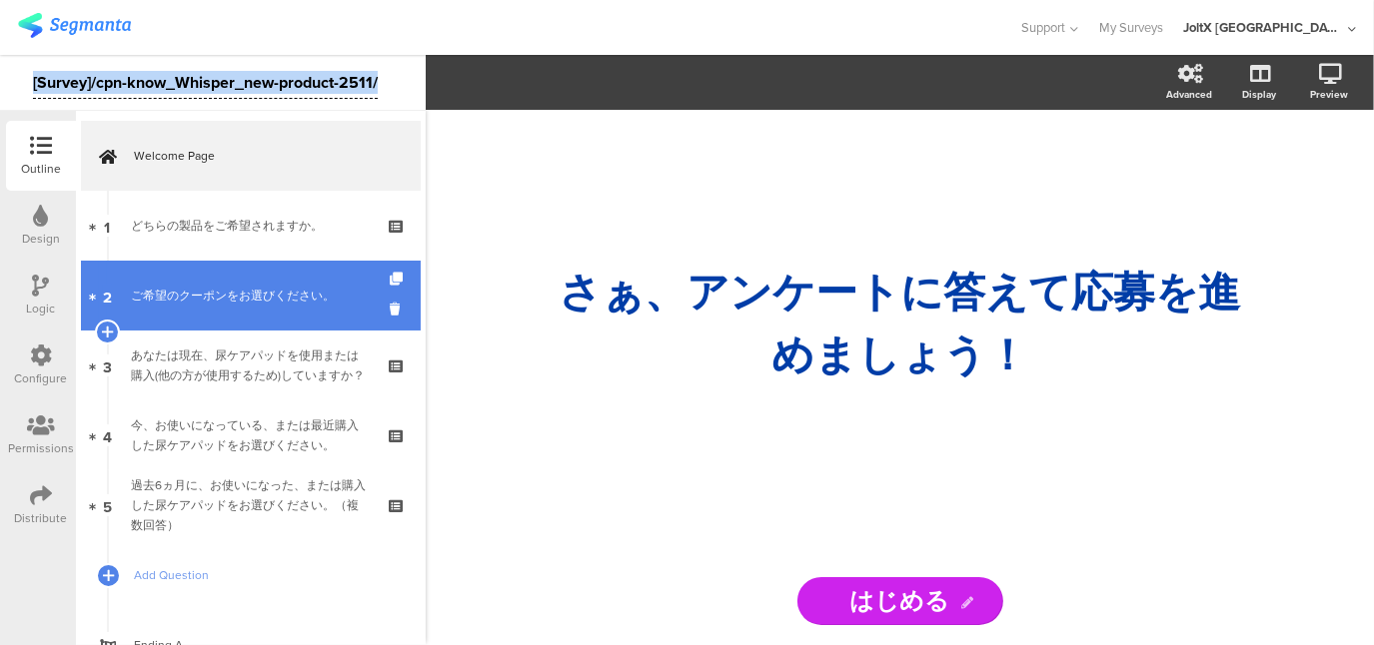
copy div "[Survey]/cpn-know_Whisper_new-product-2511/"
